Goal: Task Accomplishment & Management: Use online tool/utility

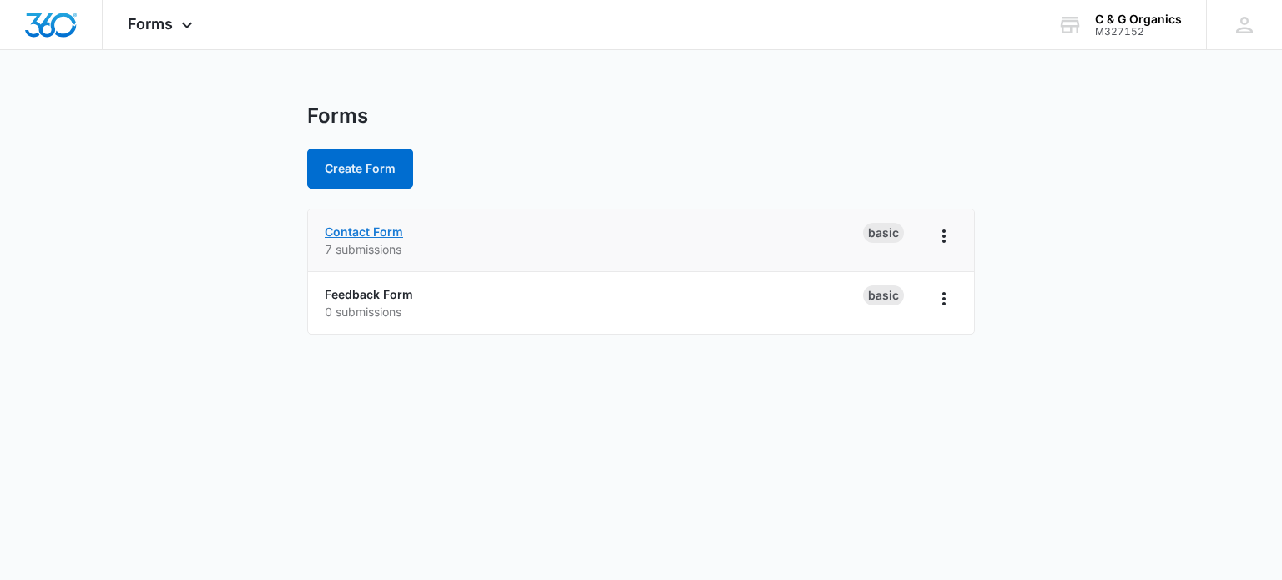
click at [387, 236] on link "Contact Form" at bounding box center [364, 231] width 78 height 14
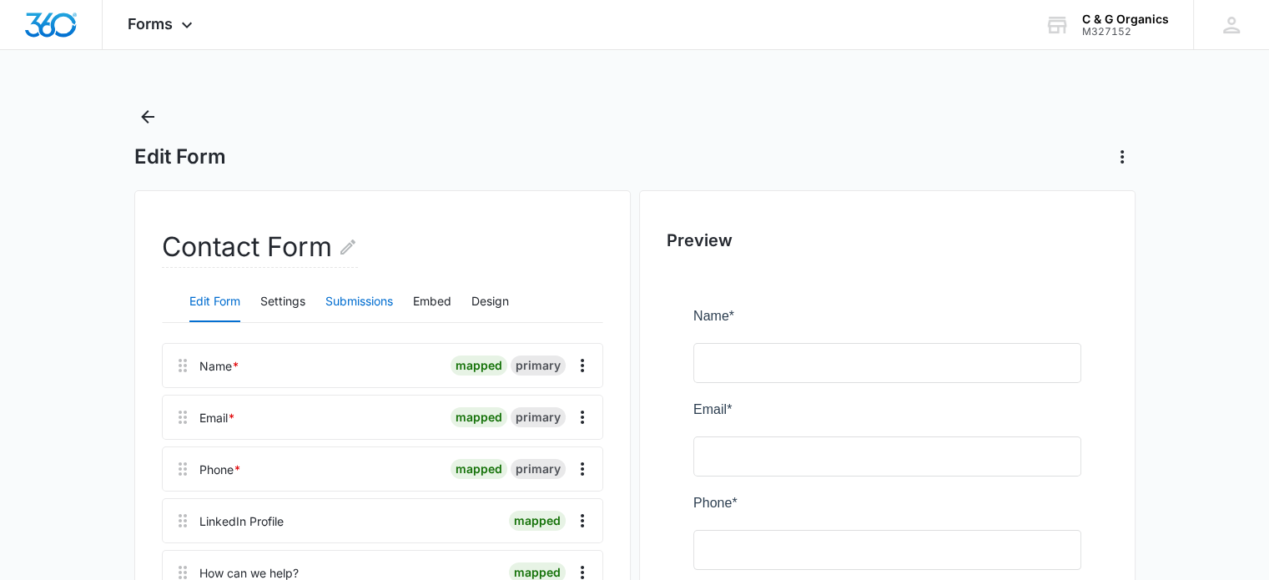
click at [371, 301] on button "Submissions" at bounding box center [359, 302] width 68 height 40
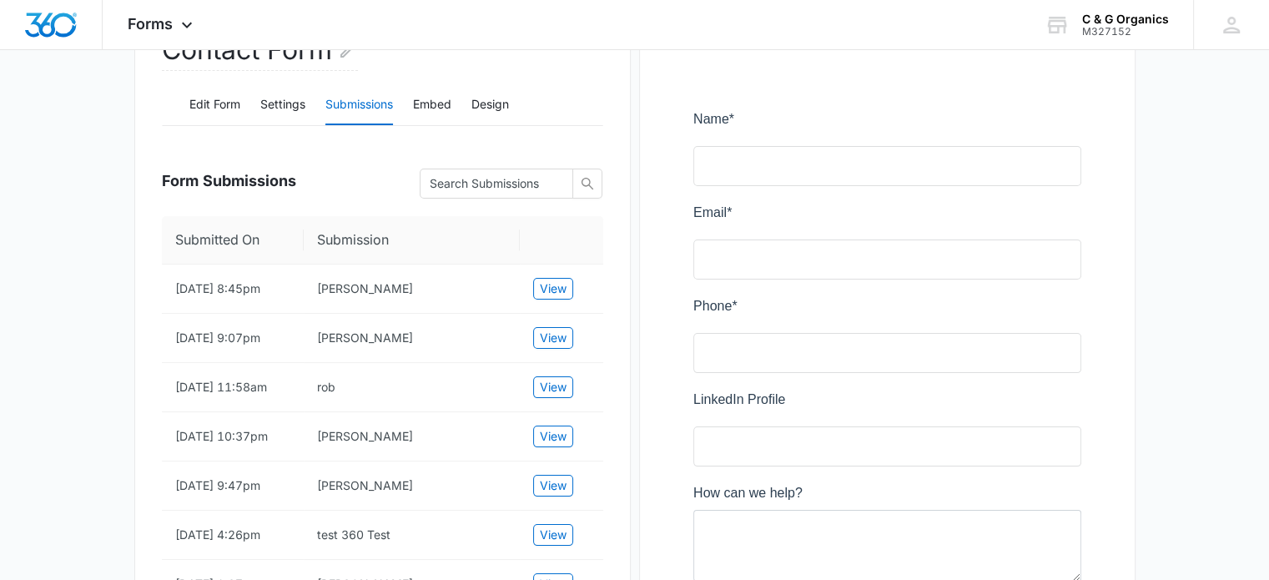
scroll to position [250, 0]
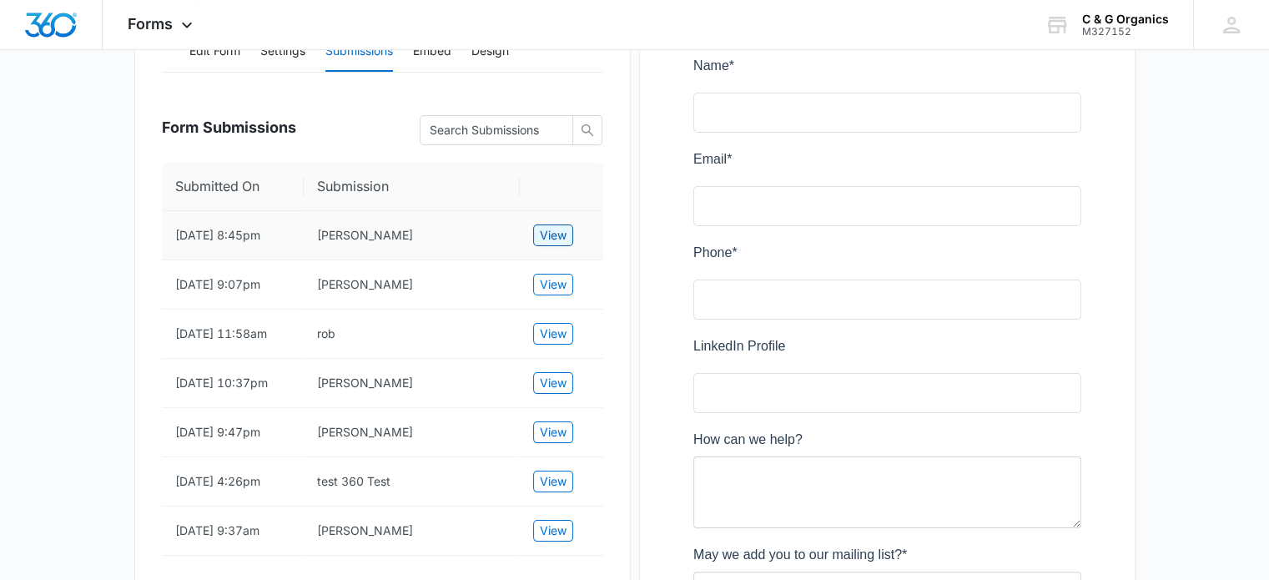
click at [550, 233] on span "View" at bounding box center [553, 235] width 27 height 18
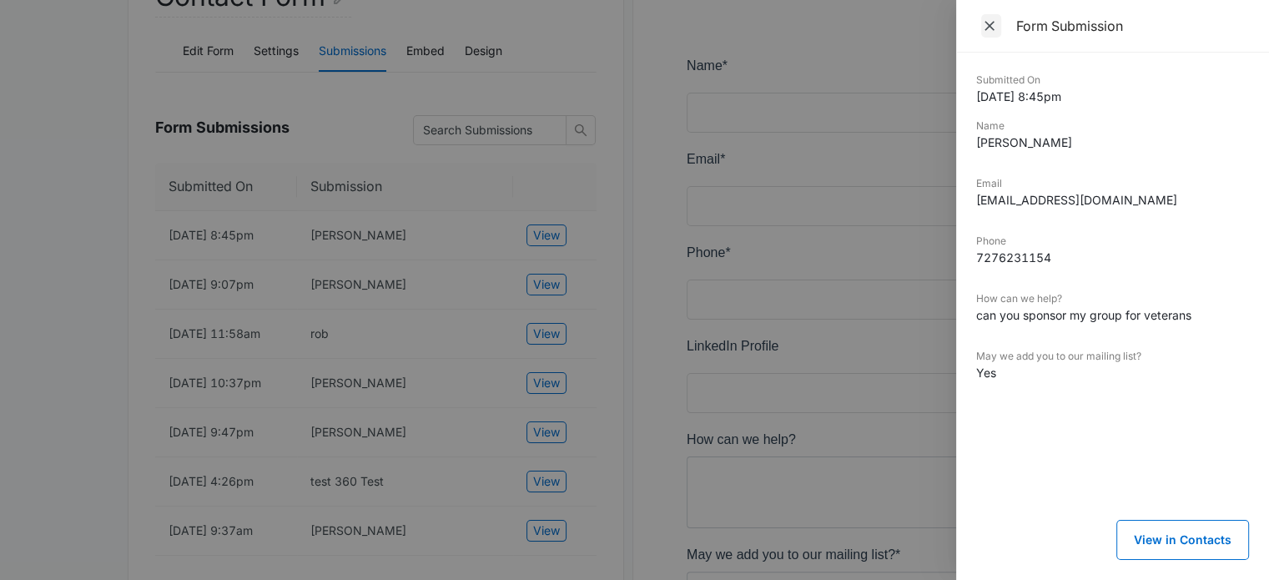
click at [990, 24] on icon "Close" at bounding box center [990, 26] width 10 height 10
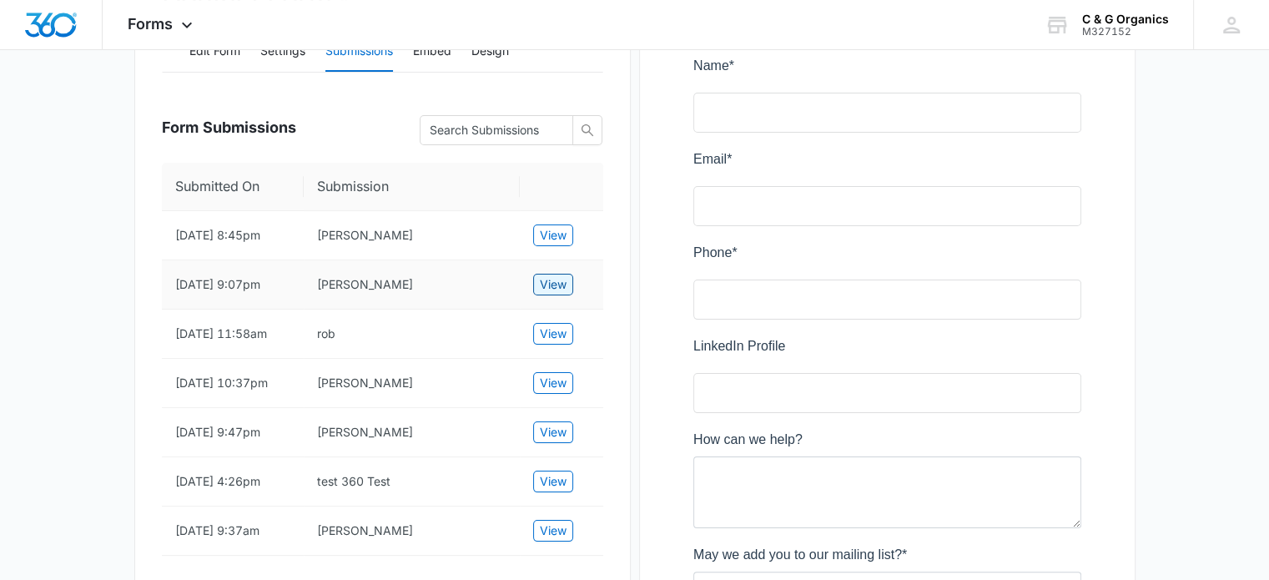
click at [552, 282] on span "View" at bounding box center [553, 284] width 27 height 18
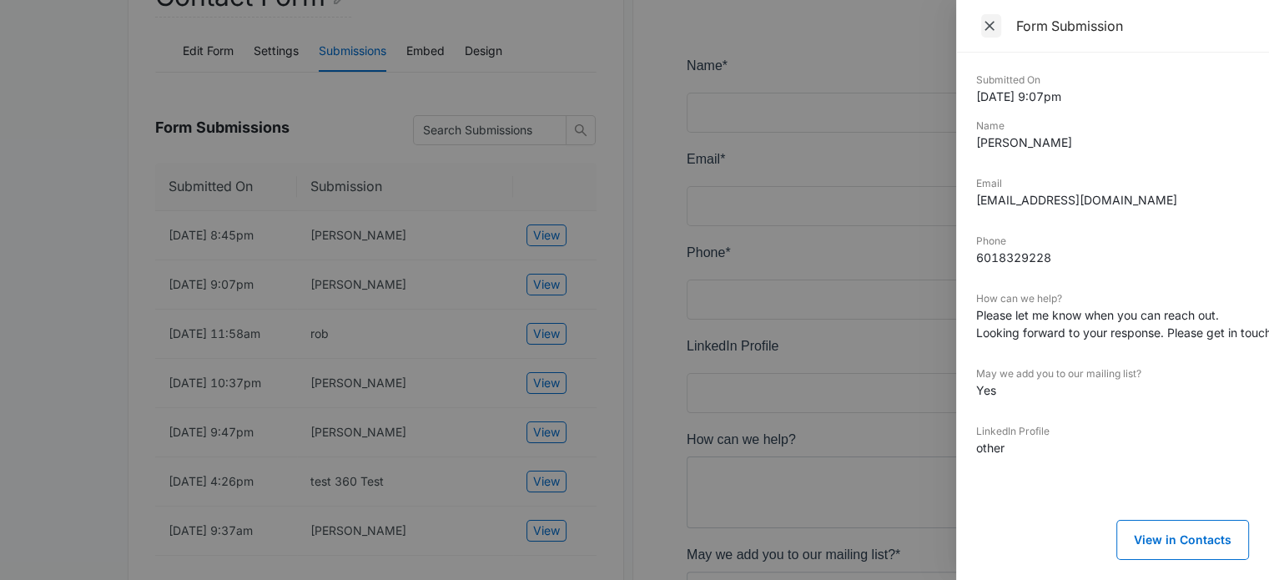
click at [990, 25] on icon "Close" at bounding box center [990, 26] width 10 height 10
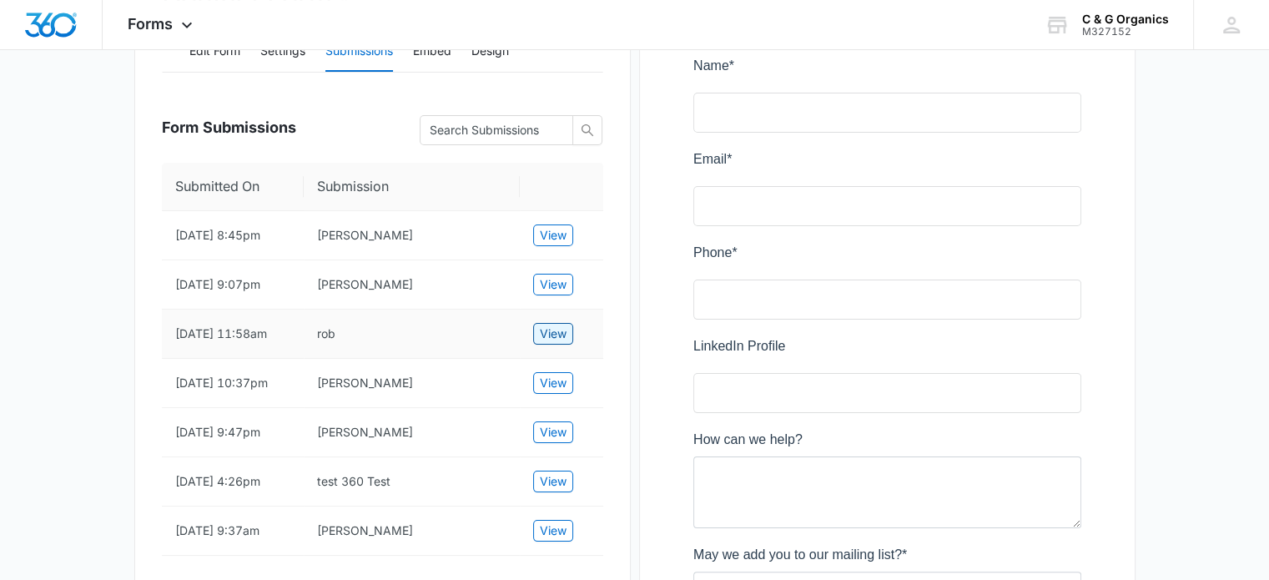
click at [557, 335] on span "View" at bounding box center [553, 334] width 27 height 18
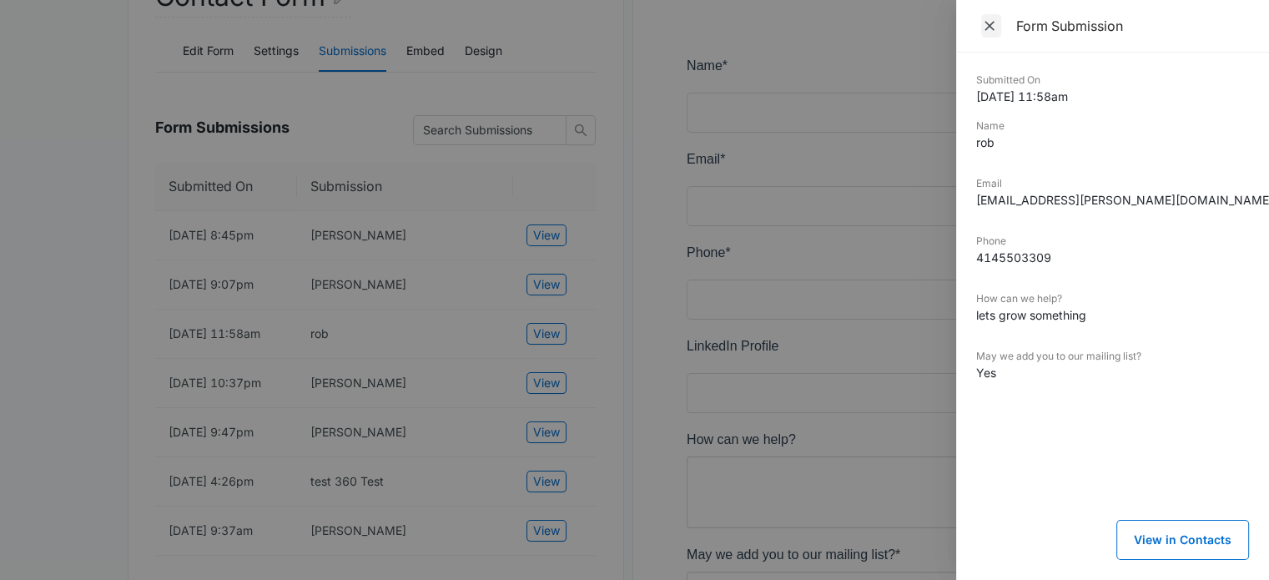
click at [990, 32] on icon "Close" at bounding box center [989, 26] width 17 height 17
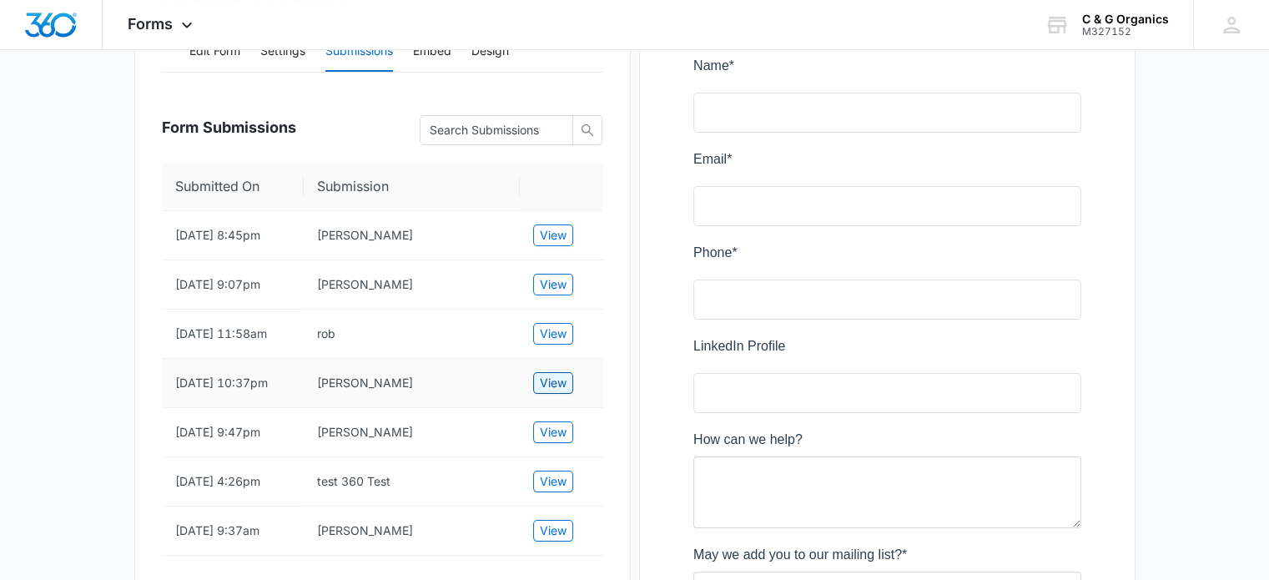
click at [561, 386] on span "View" at bounding box center [553, 383] width 27 height 18
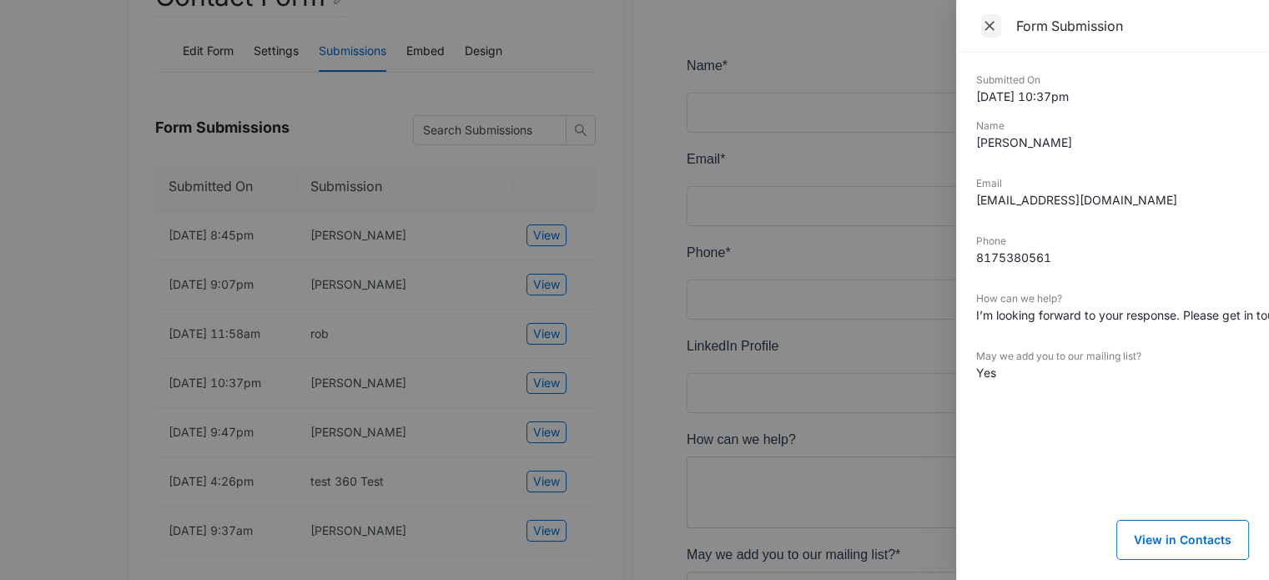
click at [991, 26] on icon "Close" at bounding box center [989, 26] width 17 height 17
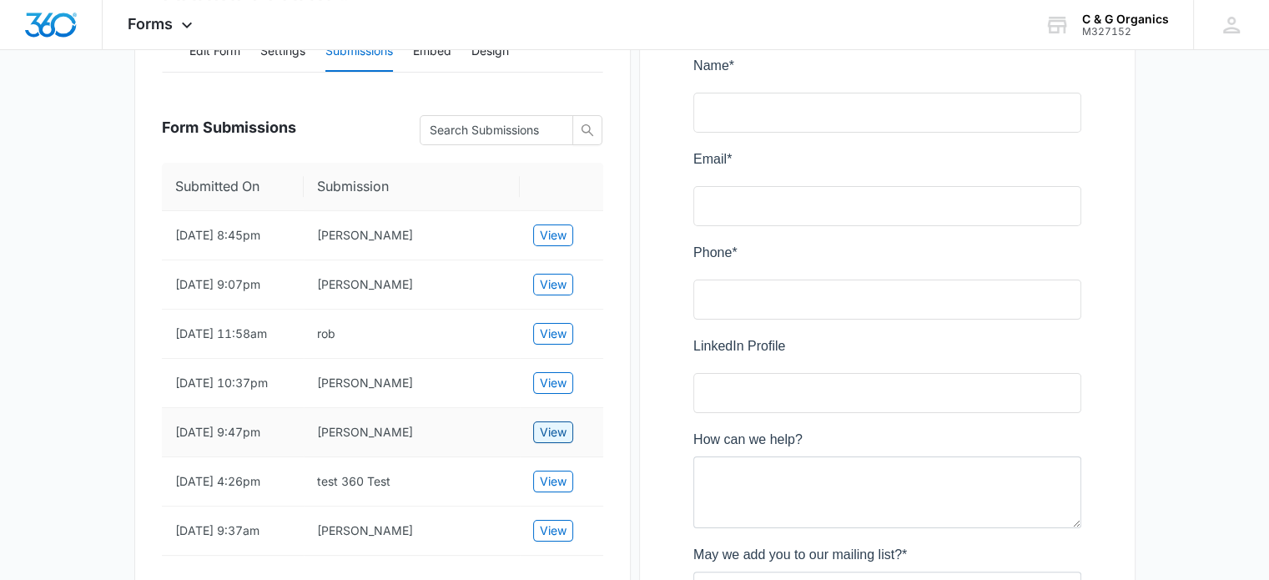
click at [557, 441] on span "View" at bounding box center [553, 432] width 27 height 18
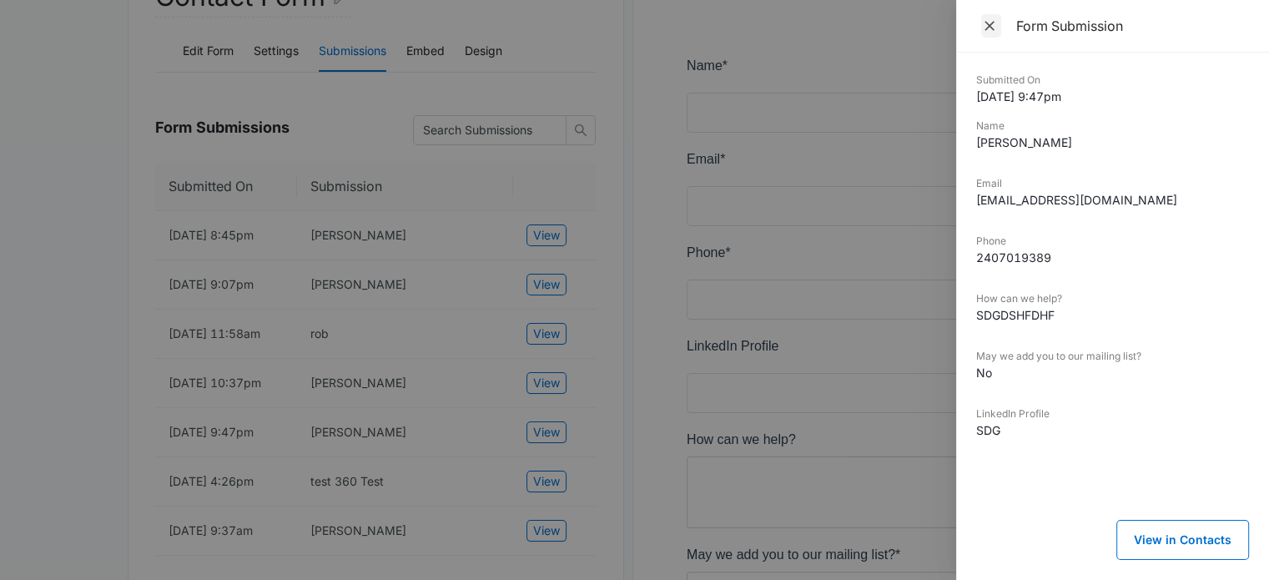
click at [987, 23] on icon "Close" at bounding box center [989, 26] width 17 height 17
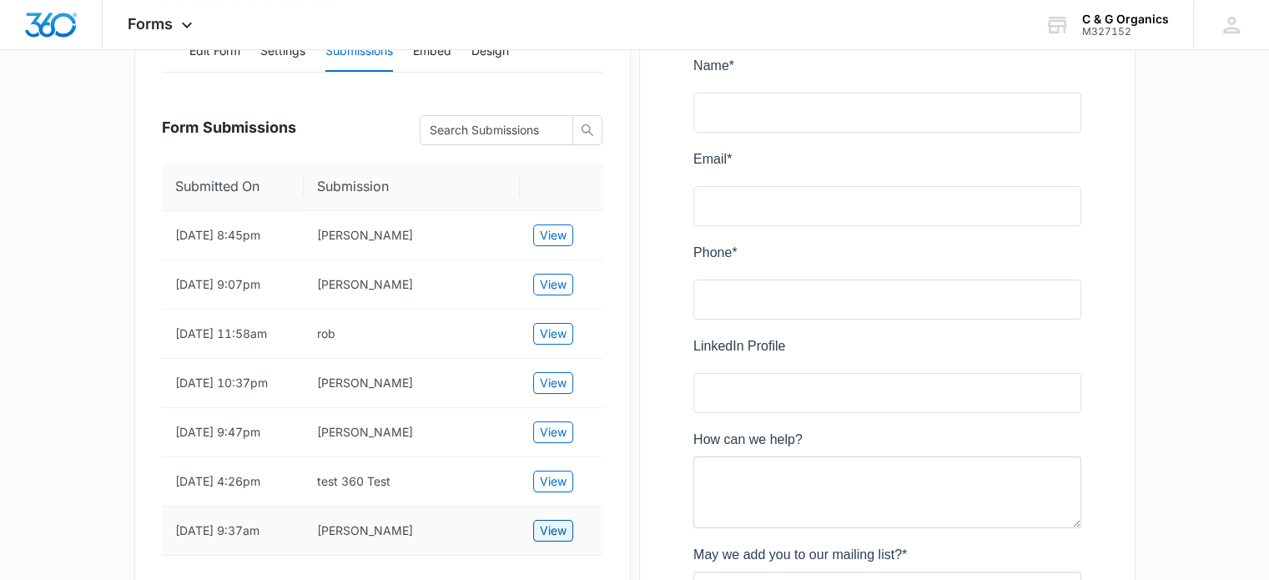
click at [562, 540] on span "View" at bounding box center [553, 530] width 27 height 18
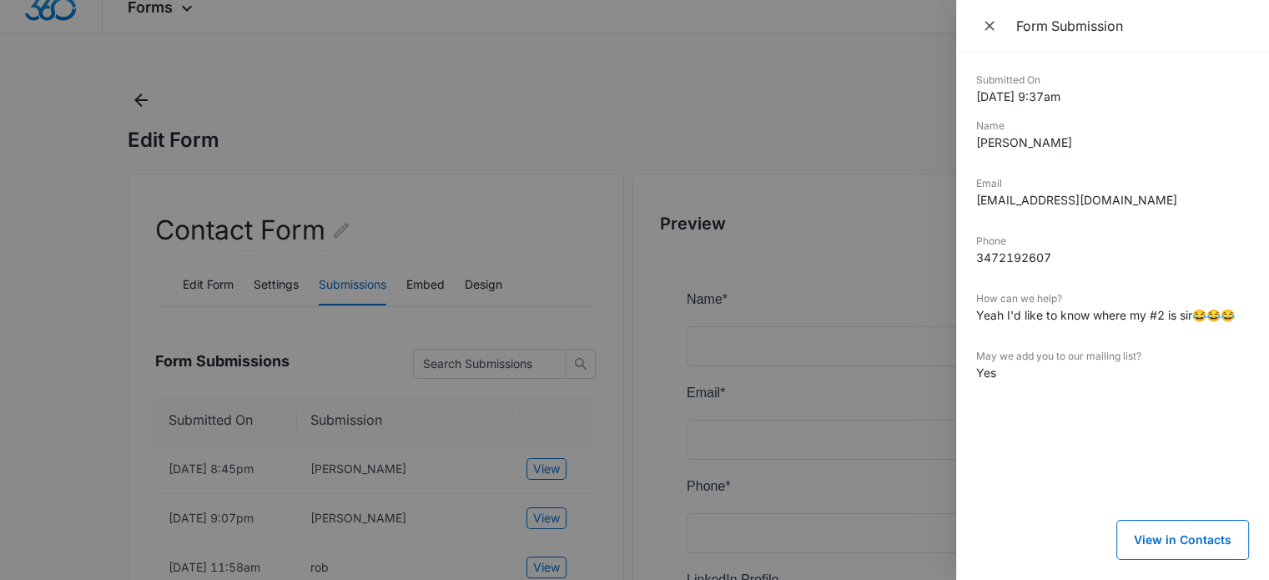
scroll to position [0, 0]
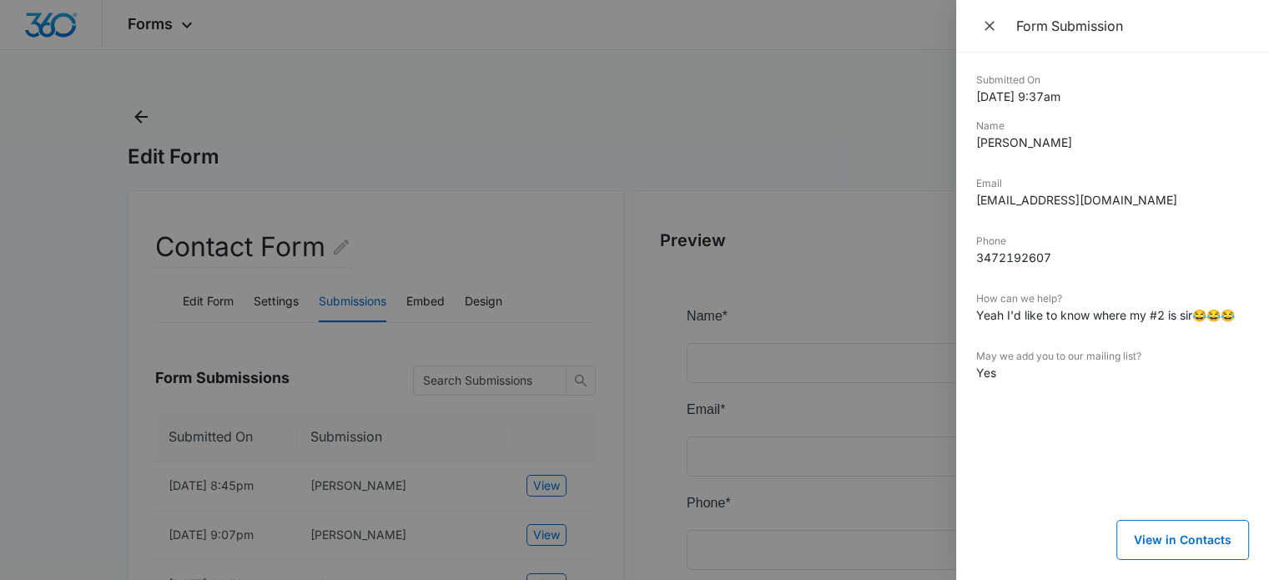
click at [492, 95] on div at bounding box center [634, 290] width 1269 height 580
